Goal: Task Accomplishment & Management: Manage account settings

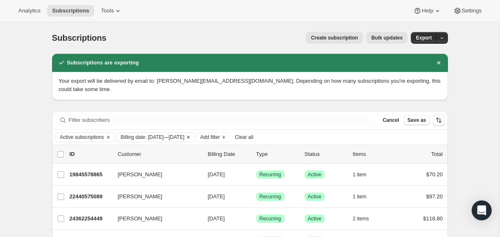
click at [189, 138] on icon "Clear" at bounding box center [188, 137] width 2 height 2
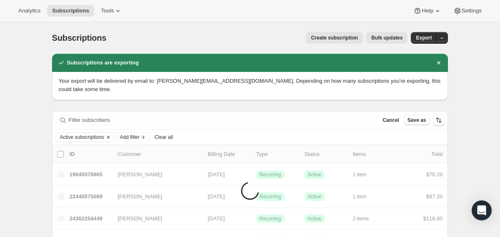
click at [112, 138] on icon "Clear" at bounding box center [108, 137] width 7 height 7
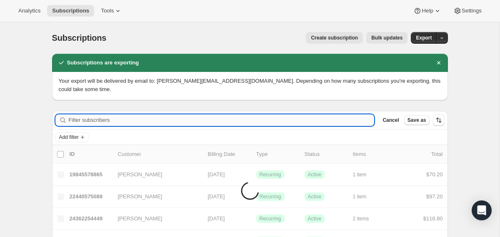
click at [111, 122] on input "Filter subscribers" at bounding box center [222, 120] width 306 height 12
paste input "[EMAIL_ADDRESS][DOMAIN_NAME]"
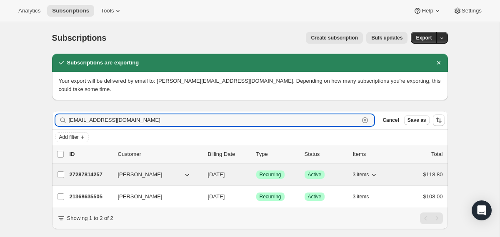
type input "[EMAIL_ADDRESS][DOMAIN_NAME]"
click at [209, 173] on span "[DATE]" at bounding box center [216, 175] width 17 height 6
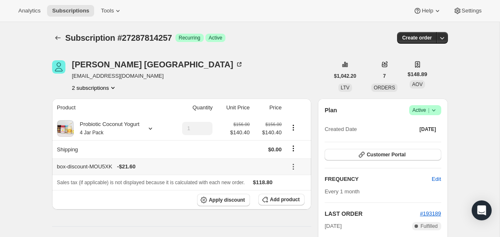
scroll to position [122, 0]
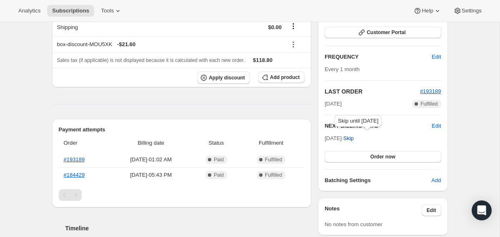
click at [353, 138] on span "Skip" at bounding box center [348, 138] width 10 height 8
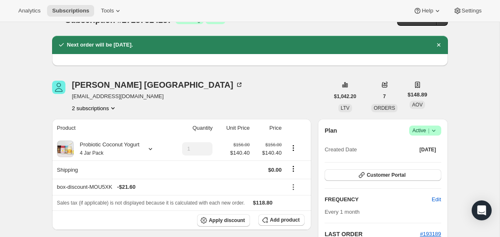
scroll to position [0, 0]
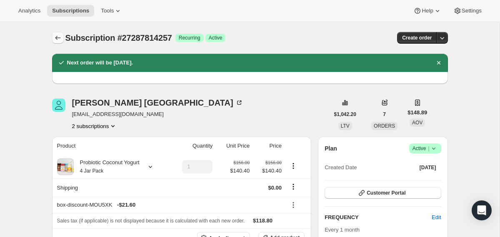
click at [59, 35] on icon "Subscriptions" at bounding box center [58, 38] width 8 height 8
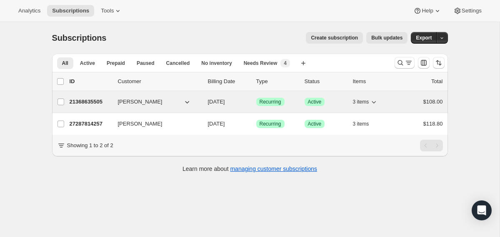
click at [203, 104] on div "21368635505 [PERSON_NAME] [DATE] Success Recurring Success Active 3 items $108.…" at bounding box center [256, 102] width 373 height 12
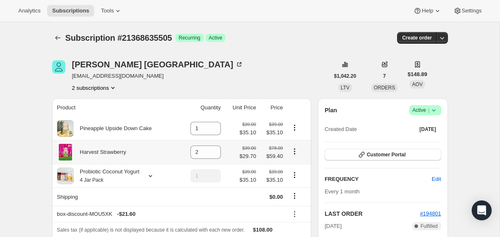
scroll to position [110, 0]
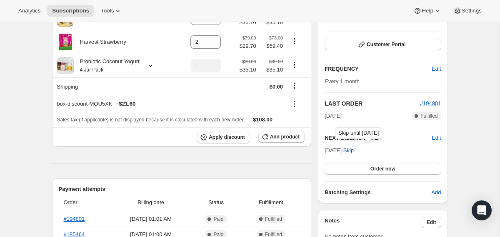
click at [353, 151] on span "Skip" at bounding box center [348, 151] width 10 height 8
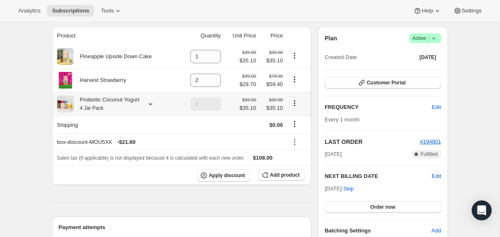
scroll to position [0, 0]
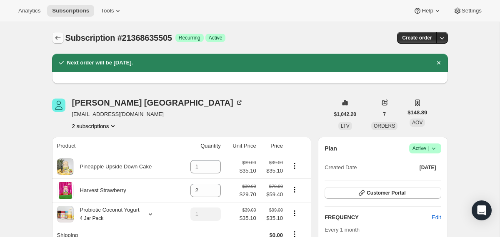
click at [60, 34] on icon "Subscriptions" at bounding box center [58, 38] width 8 height 8
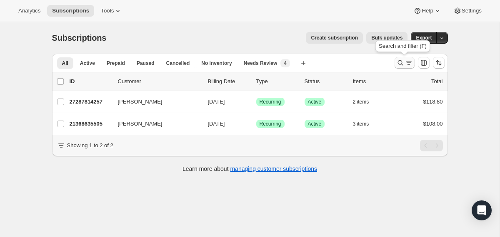
click at [396, 62] on icon "Search and filter results" at bounding box center [400, 63] width 8 height 8
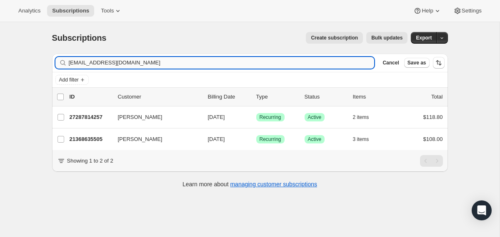
click at [301, 67] on input "[EMAIL_ADDRESS][DOMAIN_NAME]" at bounding box center [222, 63] width 306 height 12
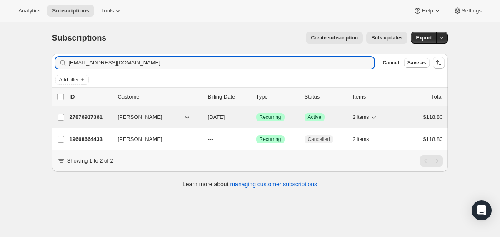
type input "[EMAIL_ADDRESS][DOMAIN_NAME]"
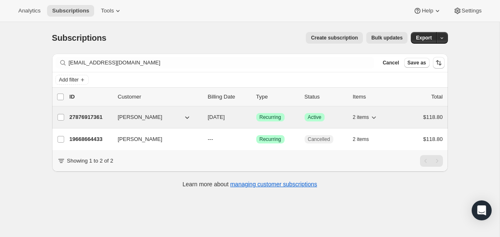
click at [203, 114] on div "27876917361 [PERSON_NAME] [DATE] Success Recurring Success Active 2 items $118.…" at bounding box center [256, 118] width 373 height 12
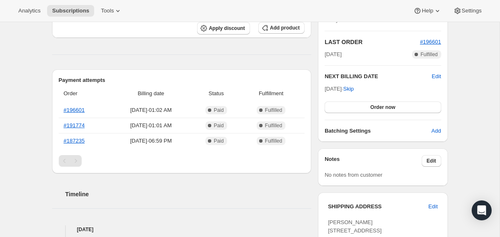
scroll to position [173, 0]
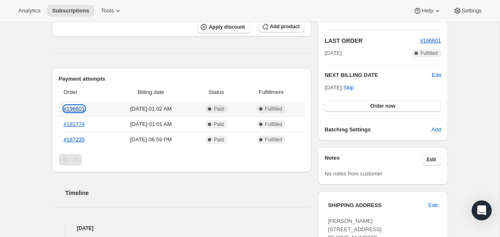
click at [79, 110] on link "#196601" at bounding box center [74, 109] width 21 height 6
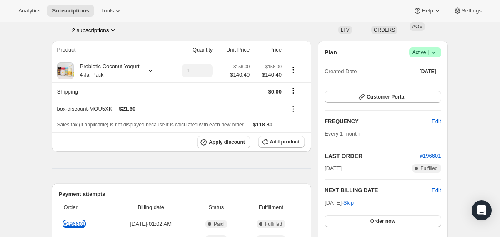
scroll to position [0, 0]
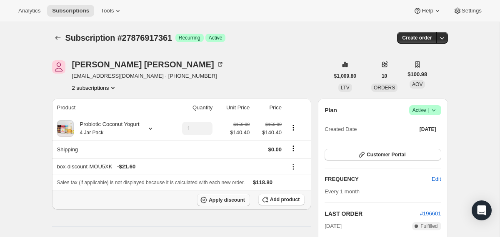
click at [225, 202] on span "Apply discount" at bounding box center [227, 200] width 36 height 7
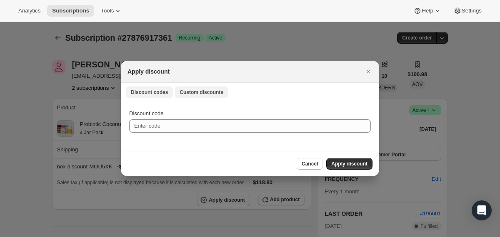
click at [210, 94] on span "Custom discounts" at bounding box center [201, 92] width 44 height 7
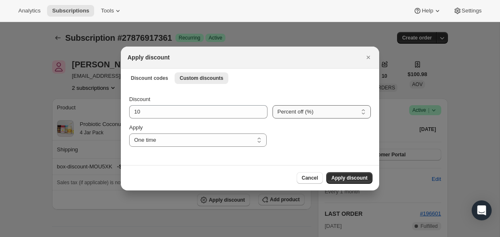
click at [281, 111] on select "Percent off (%) Amount off ($)" at bounding box center [321, 111] width 98 height 13
select select "fixed"
click at [272, 105] on select "Percent off (%) Amount off ($)" at bounding box center [321, 111] width 98 height 13
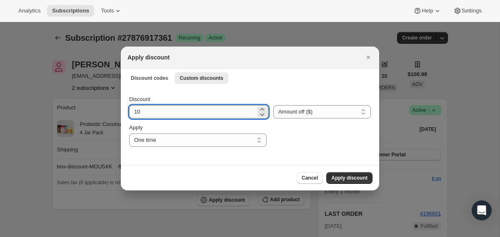
click at [199, 113] on input "10" at bounding box center [192, 111] width 127 height 13
type input "29.7"
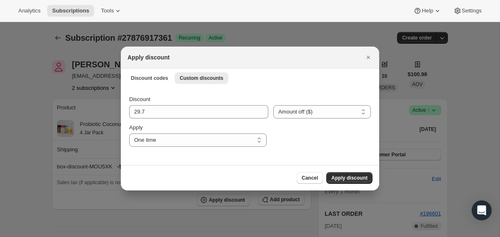
click at [358, 171] on div "Cancel Apply discount" at bounding box center [250, 177] width 258 height 25
click at [358, 178] on span "Apply discount" at bounding box center [349, 178] width 36 height 7
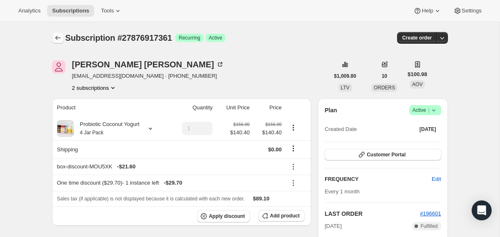
click at [54, 37] on icon "Subscriptions" at bounding box center [58, 38] width 8 height 8
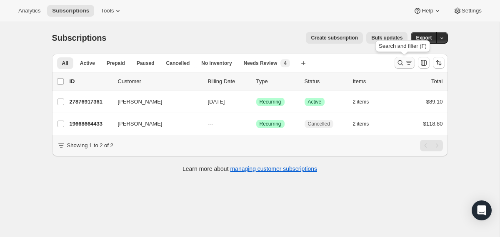
click at [400, 61] on icon "Search and filter results" at bounding box center [399, 62] width 5 height 5
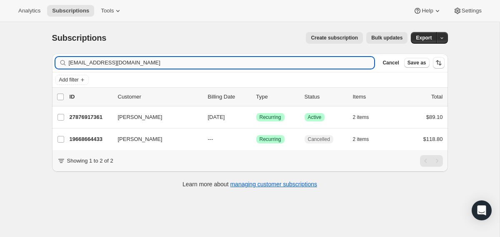
click at [275, 64] on input "[EMAIL_ADDRESS][DOMAIN_NAME]" at bounding box center [222, 63] width 306 height 12
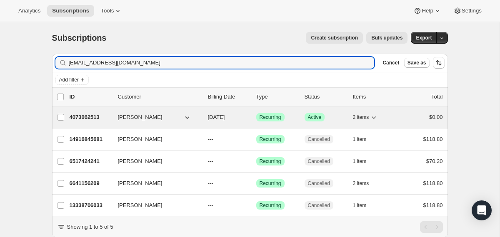
type input "[EMAIL_ADDRESS][DOMAIN_NAME]"
click at [208, 117] on span "[DATE]" at bounding box center [216, 117] width 17 height 6
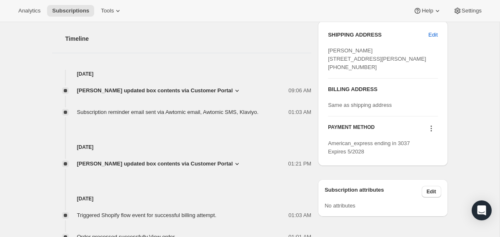
scroll to position [345, 0]
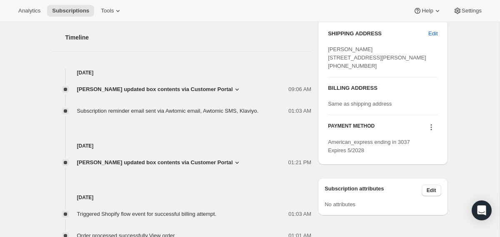
click at [155, 162] on span "[PERSON_NAME] updated box contents via Customer Portal" at bounding box center [155, 163] width 156 height 8
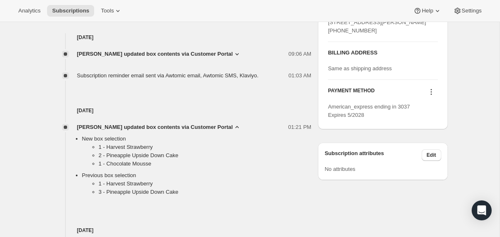
scroll to position [402, 0]
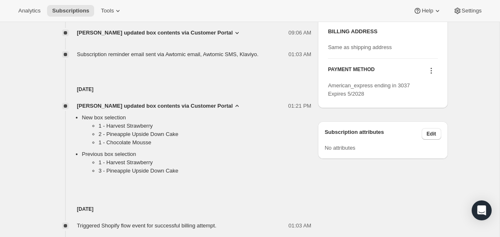
click at [237, 104] on icon at bounding box center [237, 106] width 8 height 8
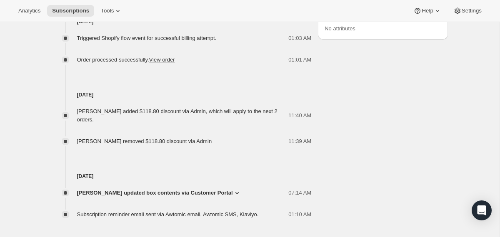
scroll to position [540, 0]
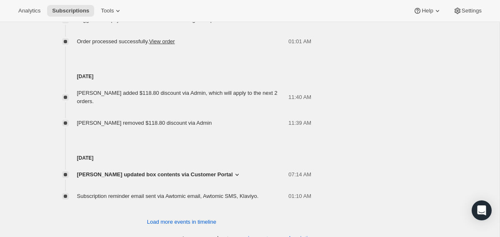
click at [219, 172] on span "[PERSON_NAME] updated box contents via Customer Portal" at bounding box center [155, 175] width 156 height 8
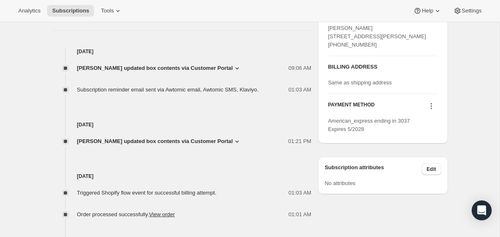
scroll to position [353, 0]
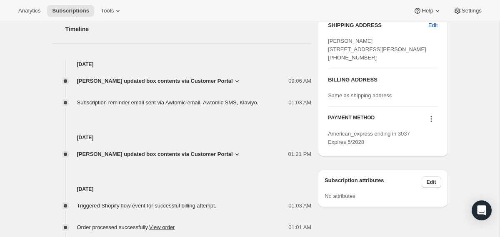
click at [172, 82] on span "[PERSON_NAME] updated box contents via Customer Portal" at bounding box center [155, 81] width 156 height 8
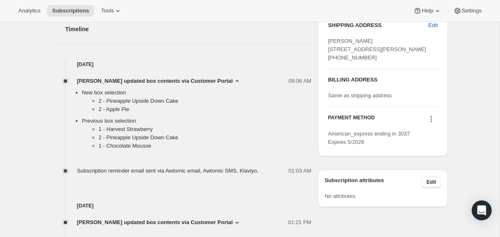
click at [172, 82] on span "[PERSON_NAME] updated box contents via Customer Portal" at bounding box center [155, 81] width 156 height 8
